Goal: Navigation & Orientation: Find specific page/section

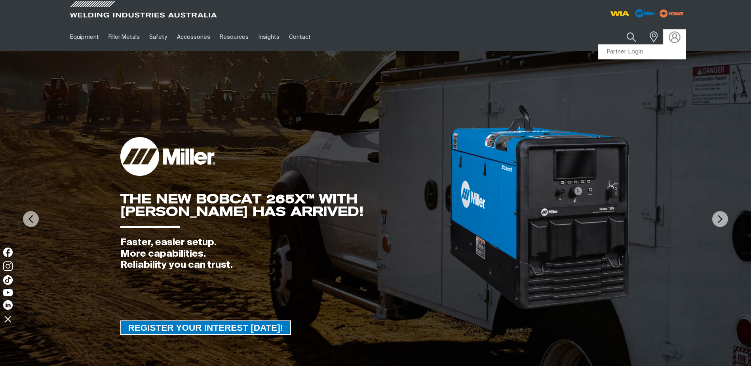
click at [674, 39] on img at bounding box center [673, 36] width 11 height 11
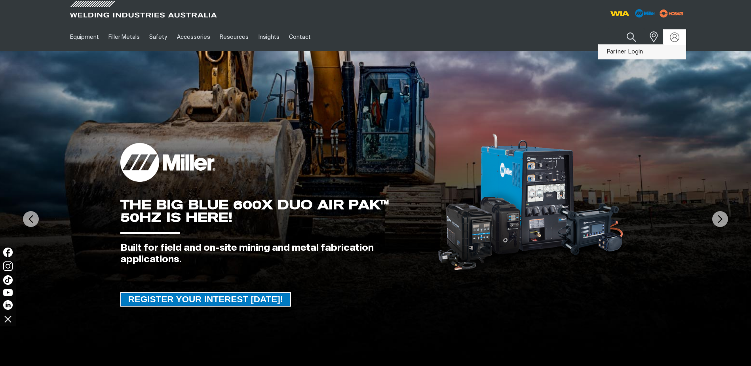
click at [625, 52] on link "Partner Login" at bounding box center [641, 52] width 87 height 15
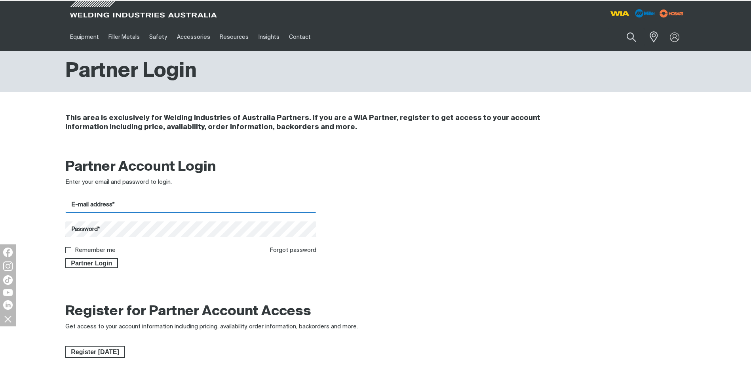
type input "[EMAIL_ADDRESS][DOMAIN_NAME]"
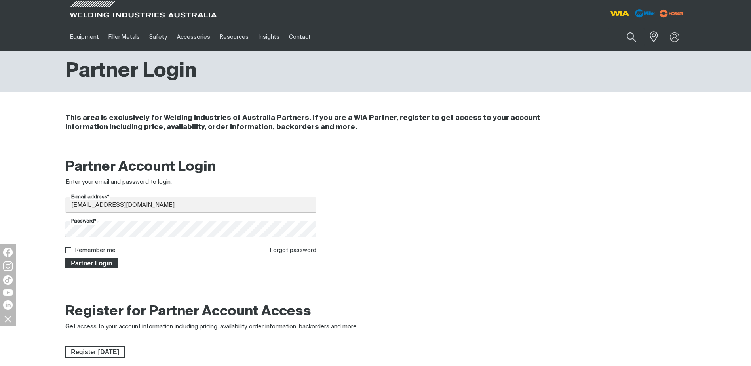
click at [91, 259] on span "Partner Login" at bounding box center [91, 263] width 51 height 10
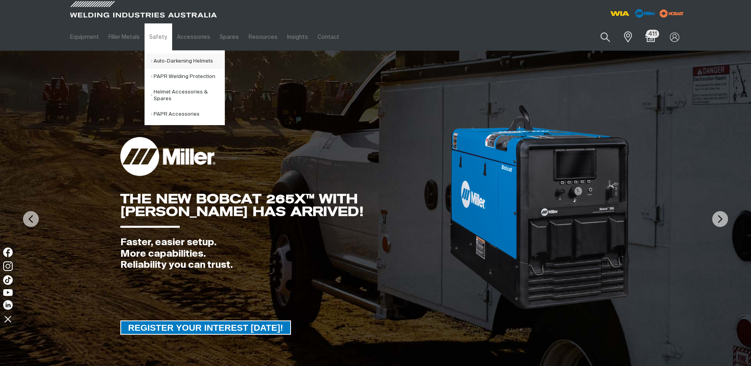
click at [166, 61] on link "Auto-Darkening Helmets" at bounding box center [188, 60] width 74 height 15
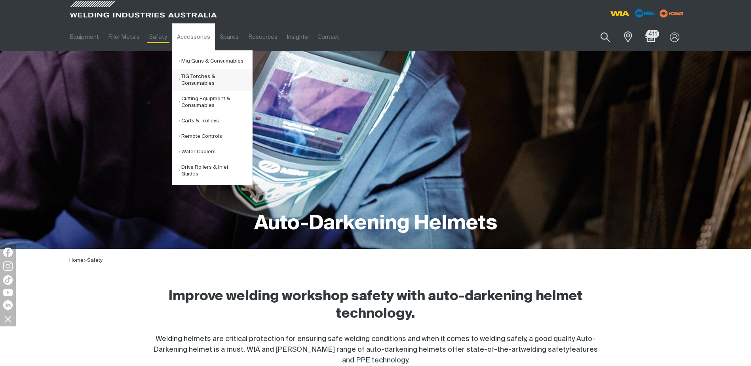
click at [196, 74] on link "TIG Torches & Consumables" at bounding box center [215, 80] width 74 height 22
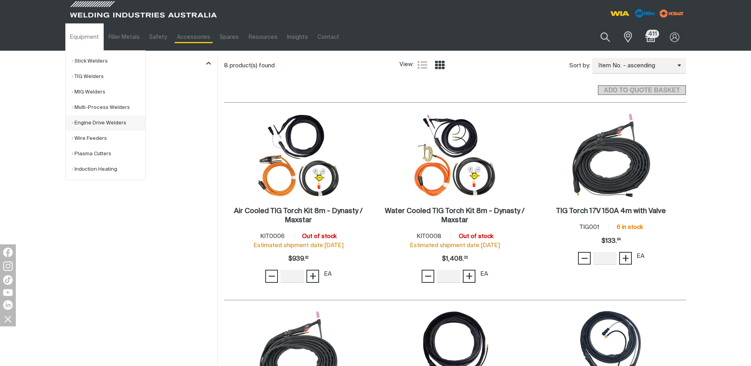
click at [101, 120] on link "Engine Drive Welders" at bounding box center [109, 122] width 74 height 15
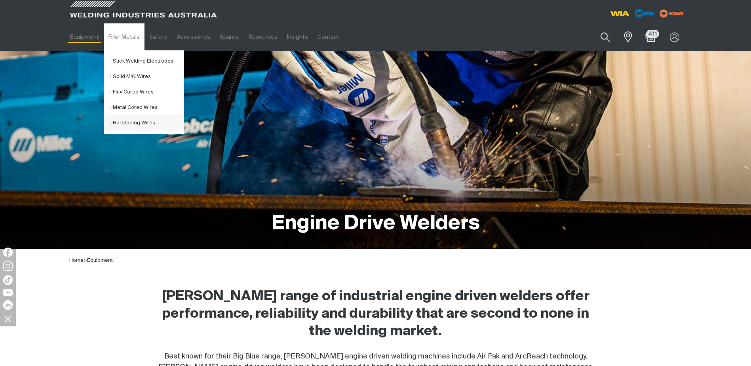
click at [144, 122] on link "Hardfacing Wires" at bounding box center [147, 122] width 74 height 15
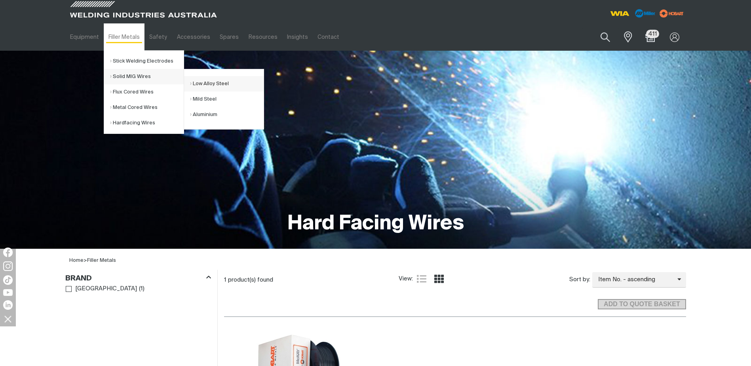
click at [220, 84] on link "Low Alloy Steel" at bounding box center [227, 83] width 74 height 15
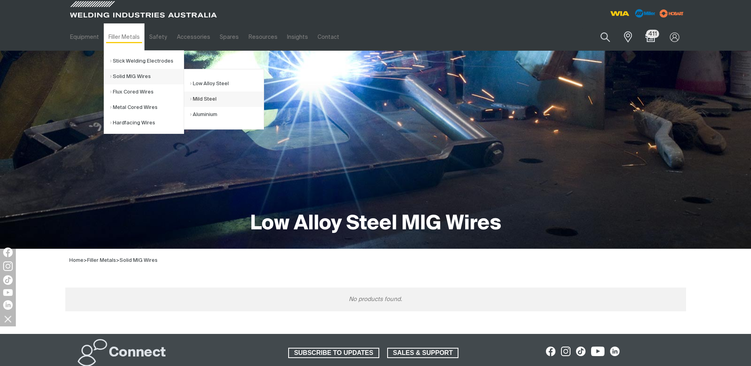
click at [211, 99] on link "Mild Steel" at bounding box center [227, 98] width 74 height 15
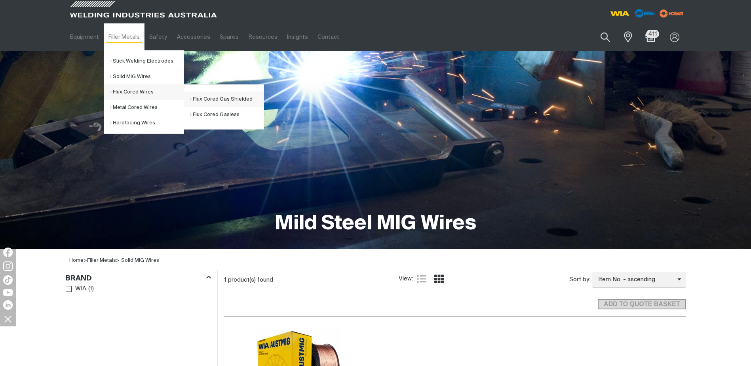
click at [239, 97] on link "Flux Cored Gas Shielded" at bounding box center [227, 98] width 74 height 15
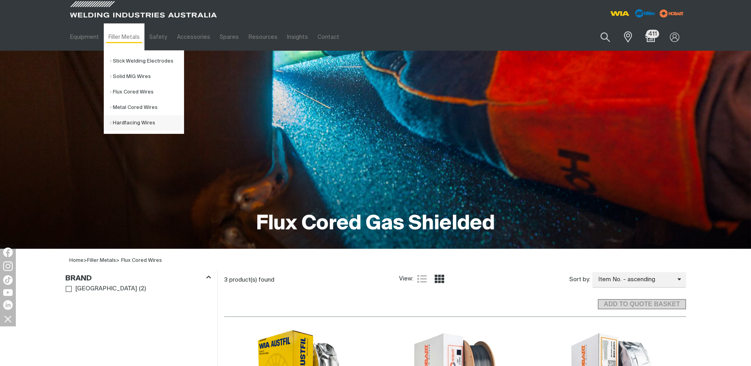
click at [140, 121] on link "Hardfacing Wires" at bounding box center [147, 122] width 74 height 15
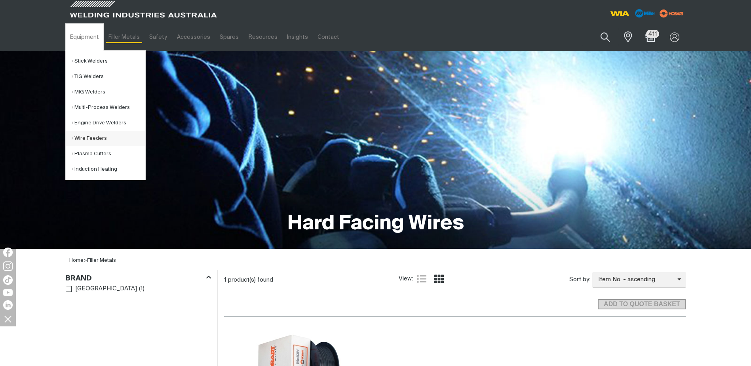
click at [92, 138] on link "Wire Feeders" at bounding box center [109, 138] width 74 height 15
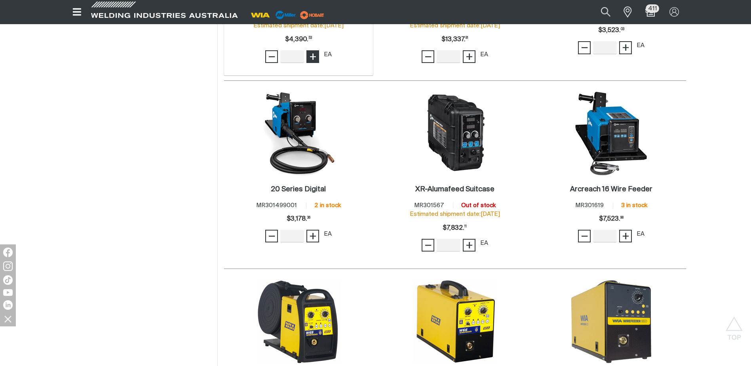
scroll to position [594, 0]
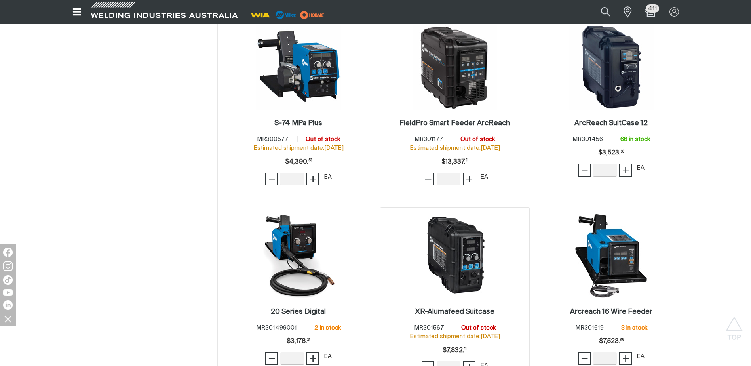
scroll to position [435, 0]
